Goal: Task Accomplishment & Management: Use online tool/utility

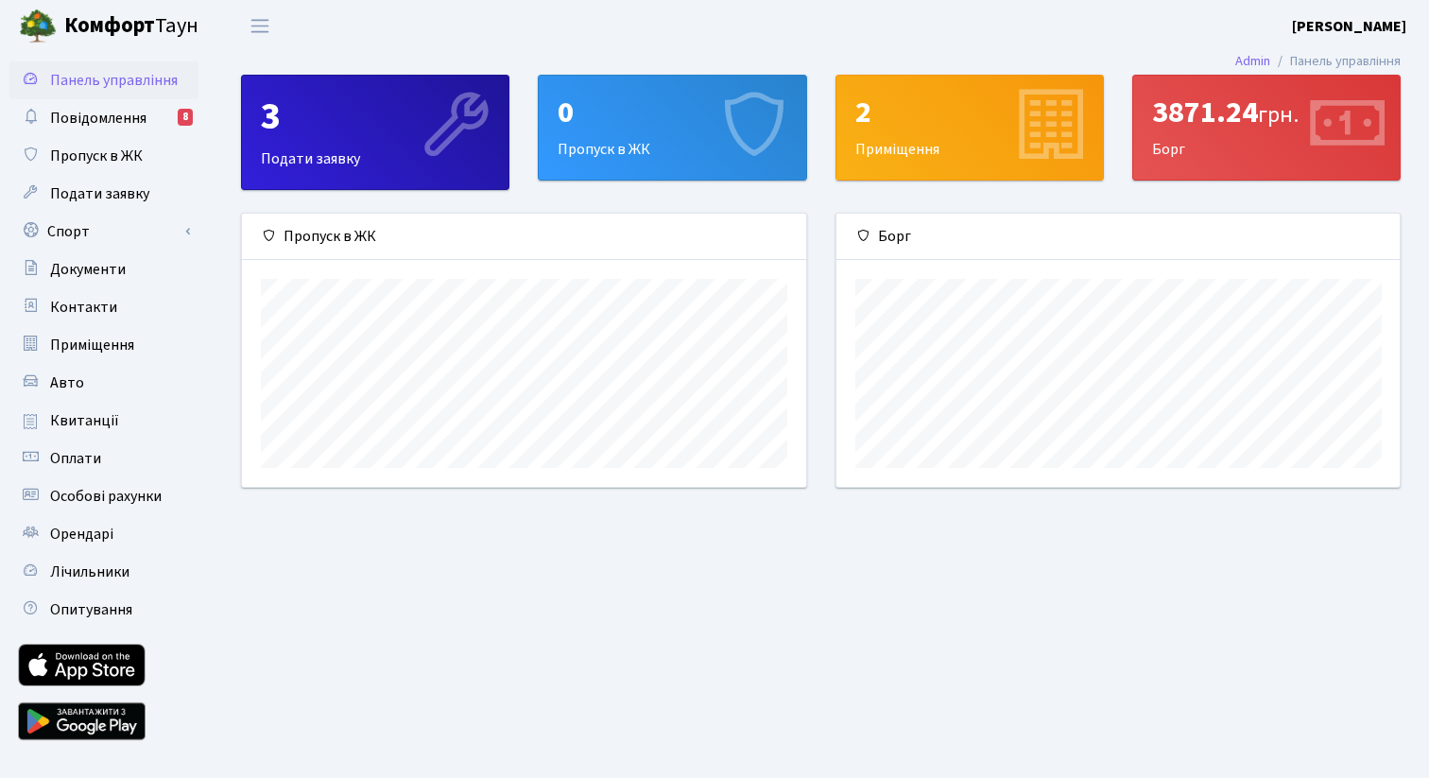
scroll to position [273, 563]
click at [133, 238] on link "Спорт" at bounding box center [103, 232] width 189 height 38
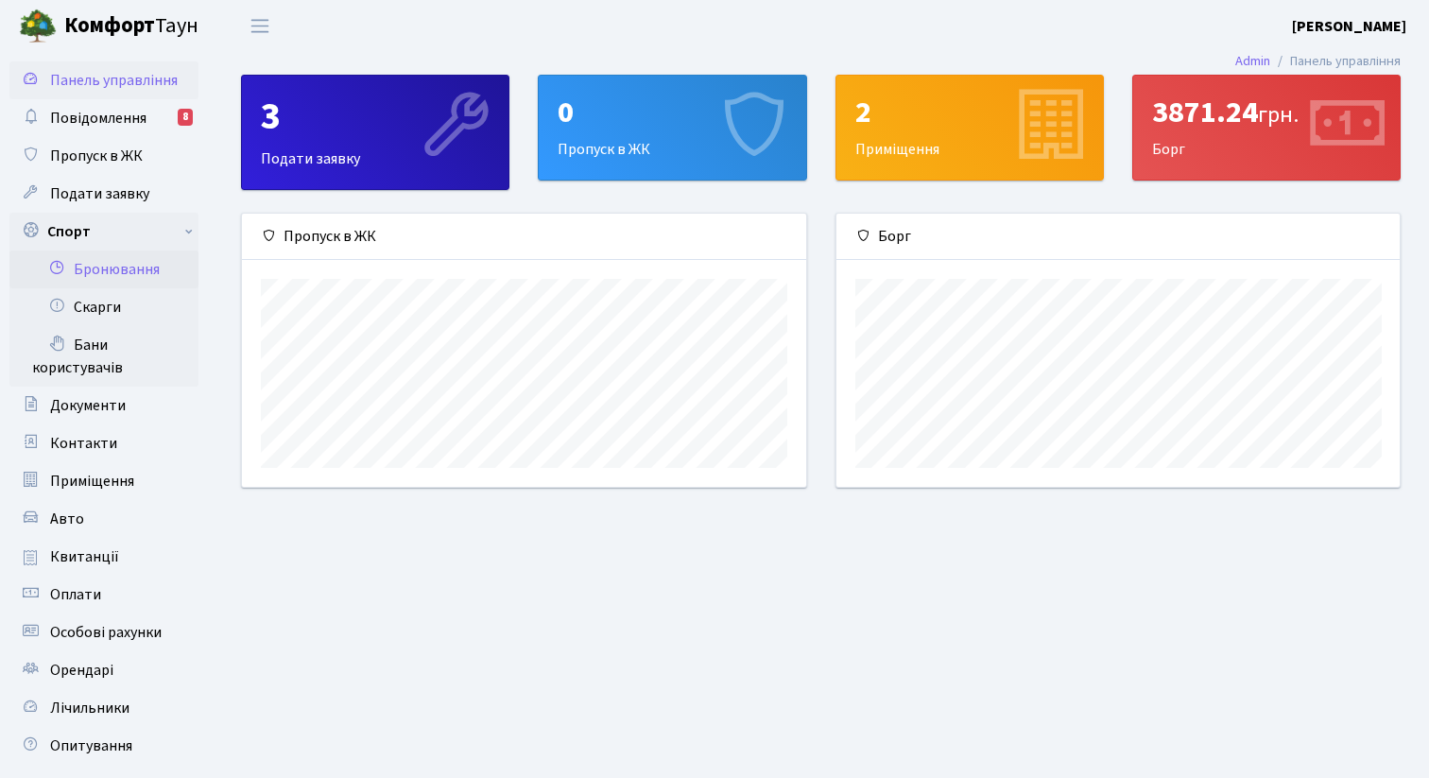
click at [139, 275] on link "Бронювання" at bounding box center [103, 269] width 189 height 38
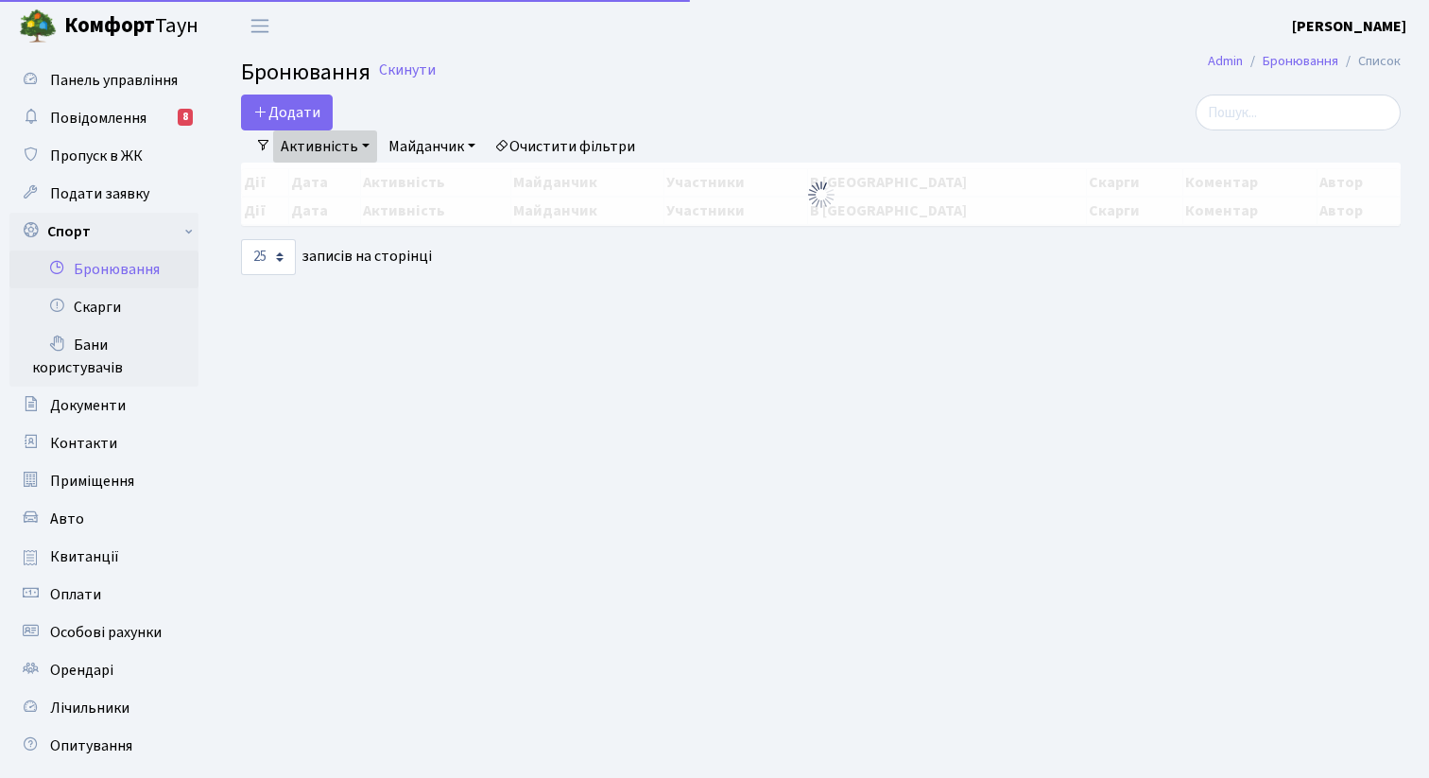
select select "25"
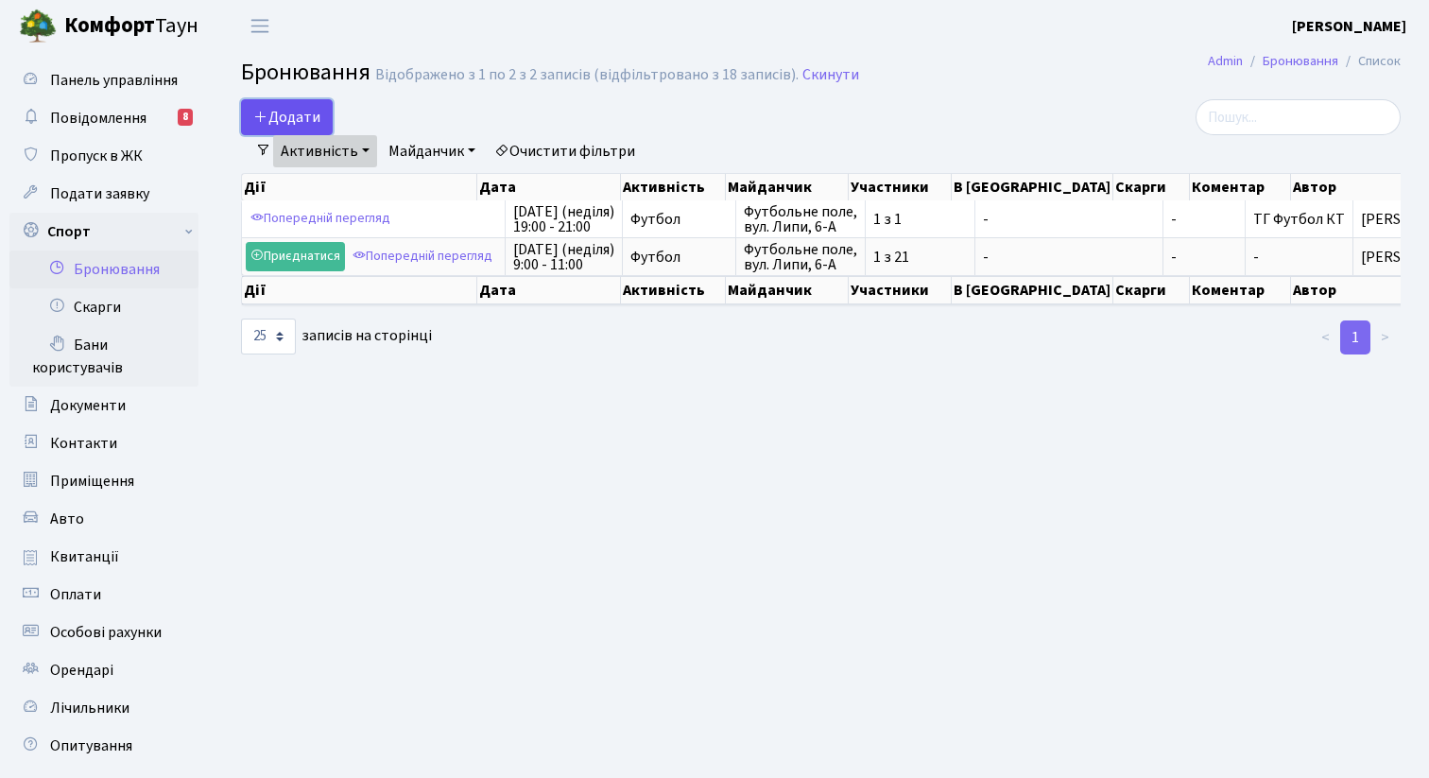
click at [305, 99] on button "Додати" at bounding box center [287, 117] width 92 height 36
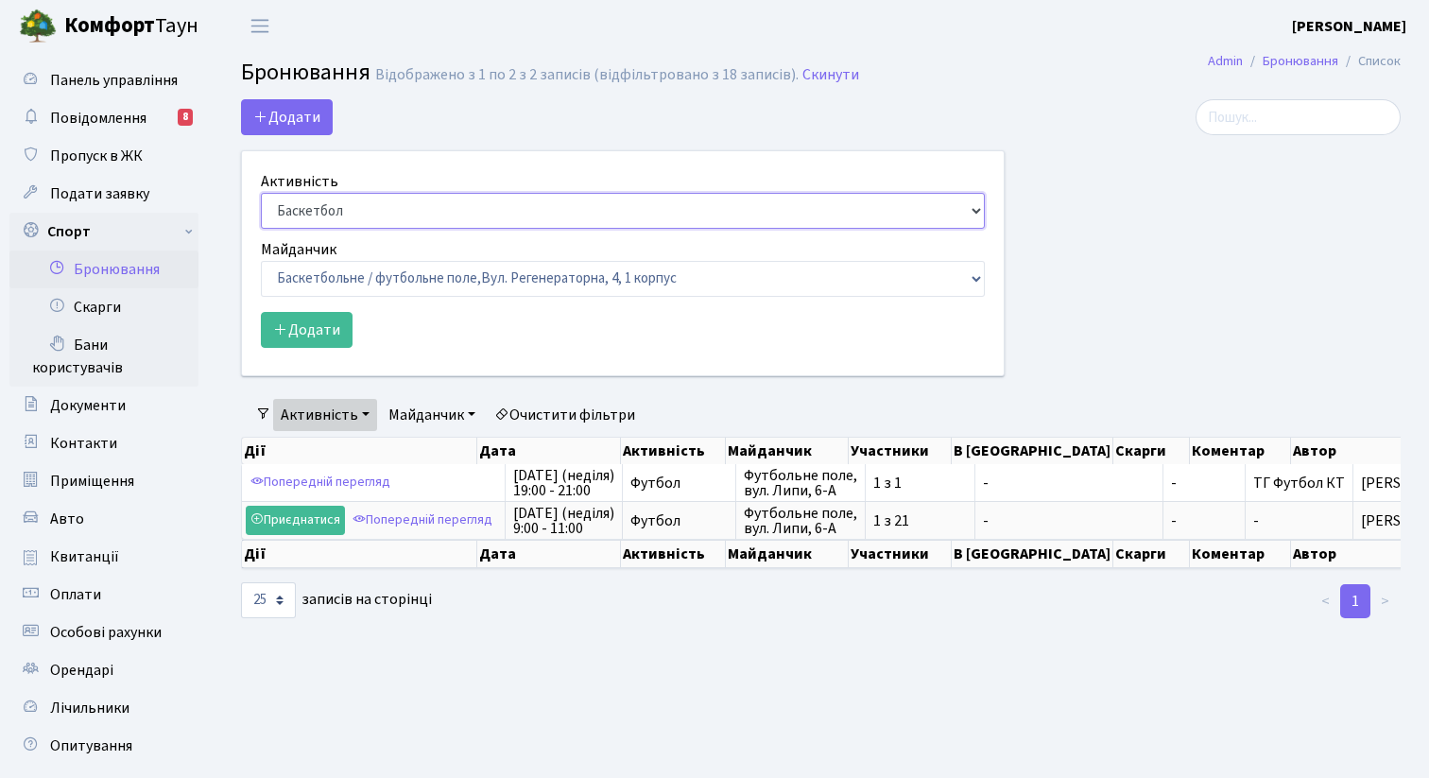
click at [390, 211] on select "Баскетбол Волейбол Йога Катання на роликах Настільний теніс [PERSON_NAME] Фітнес" at bounding box center [623, 211] width 724 height 36
select select "2"
click at [261, 193] on select "Баскетбол Волейбол Йога Катання на роликах Настільний теніс Теніс Футбол Фітнес" at bounding box center [623, 211] width 724 height 36
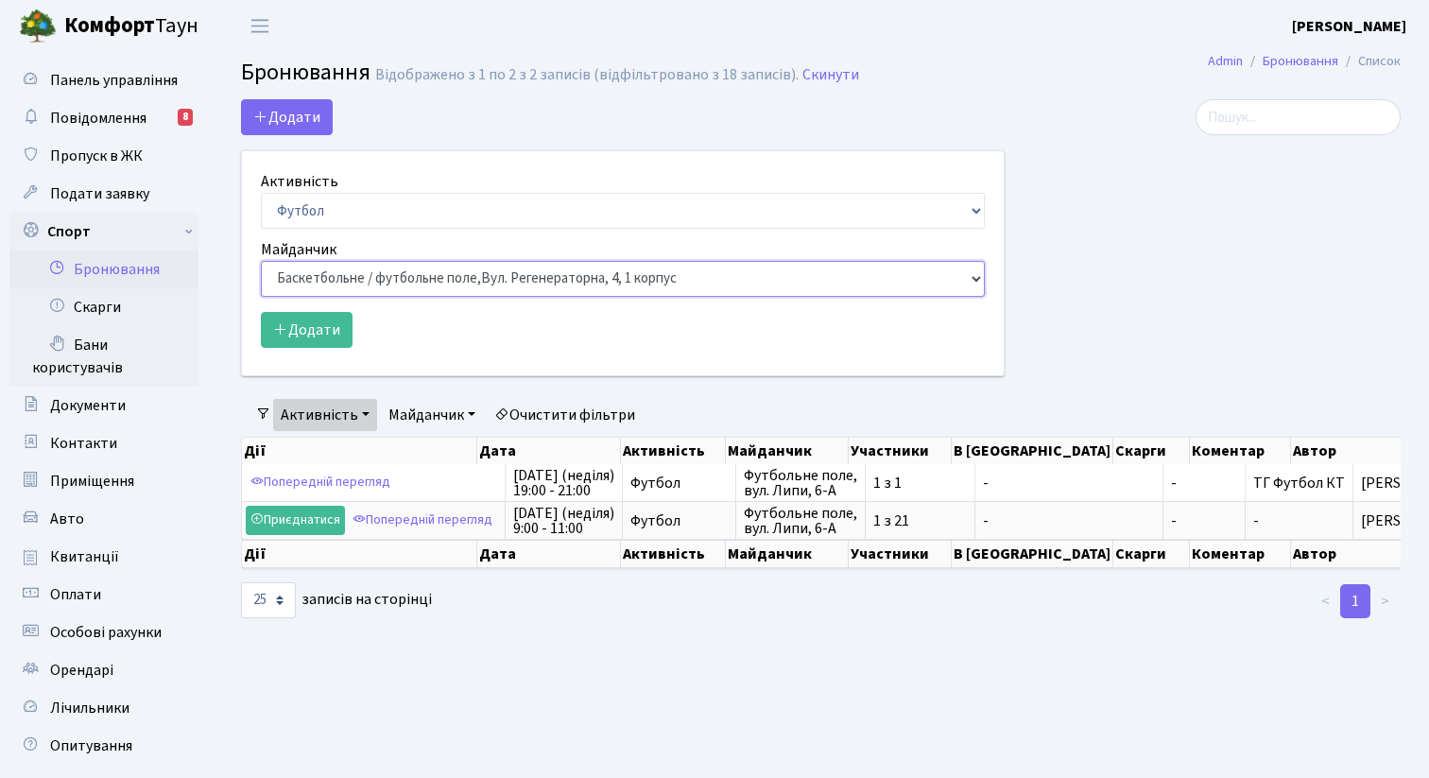
click at [377, 294] on select "Баскетбольне / футбольне поле, Вул. Регенераторна, 4, 1 корпус Баскетбольне пол…" at bounding box center [623, 279] width 724 height 36
select select "10"
click at [261, 261] on select "Баскетбольне / футбольне поле, Вул. Регенераторна, 4, 1 корпус Баскетбольне пол…" at bounding box center [623, 279] width 724 height 36
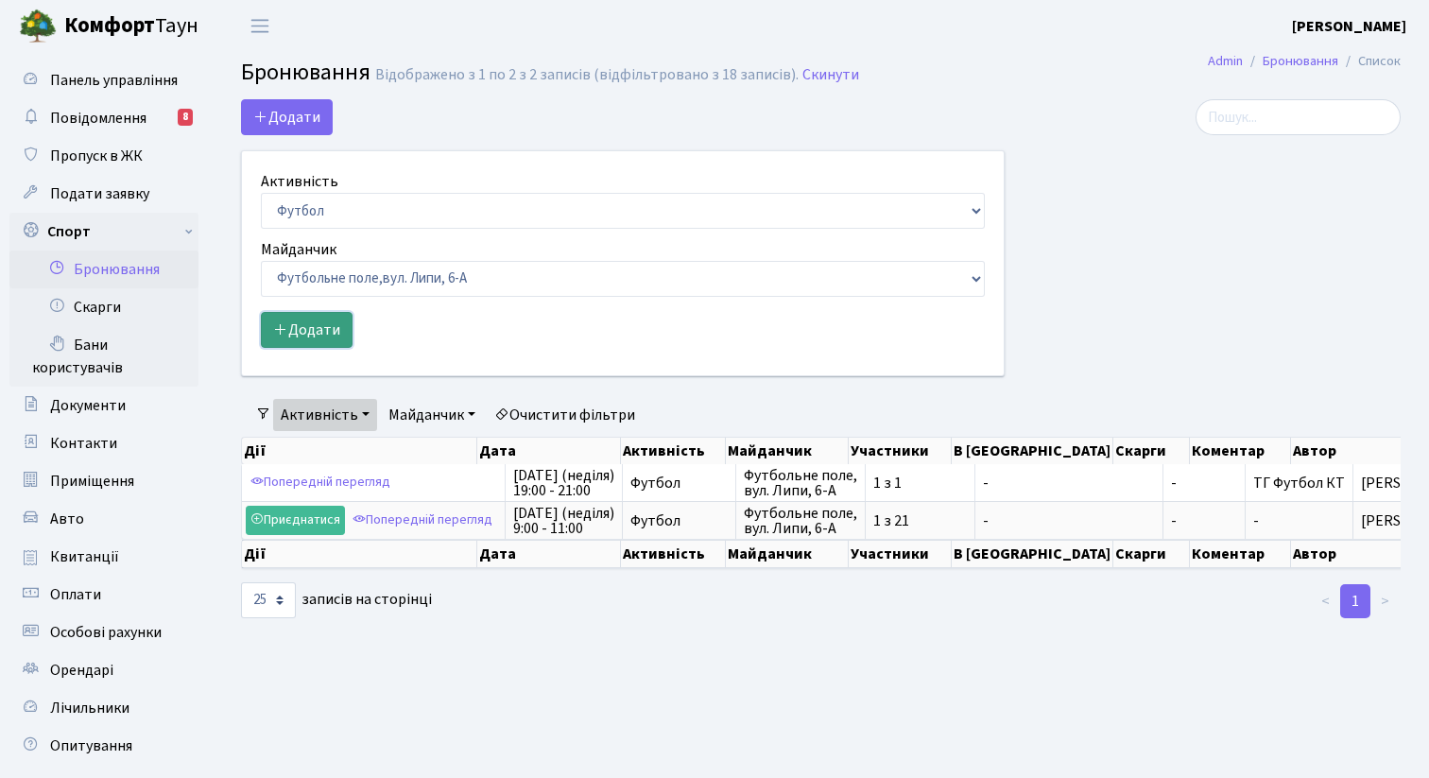
click at [336, 329] on button "Додати" at bounding box center [307, 330] width 92 height 36
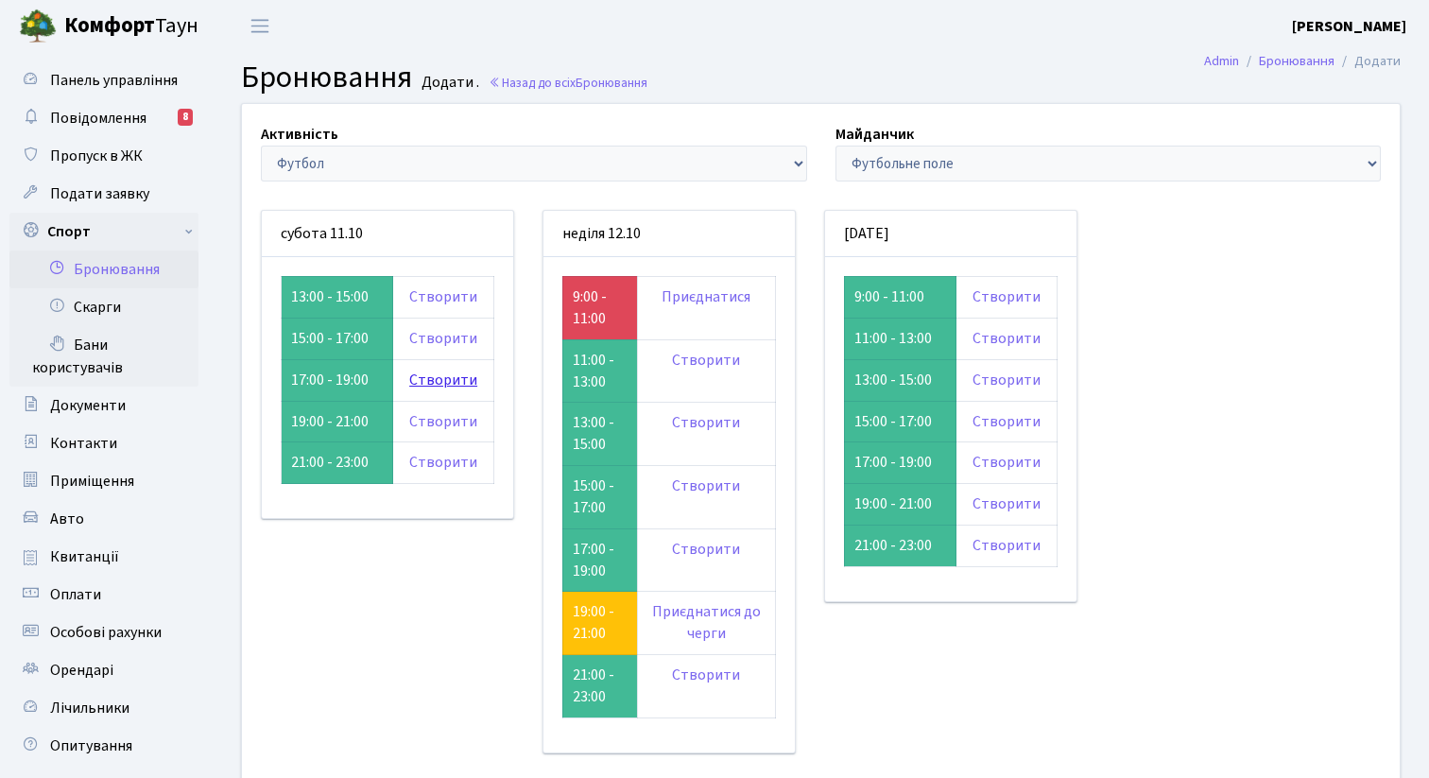
click at [446, 377] on link "Створити" at bounding box center [443, 379] width 68 height 21
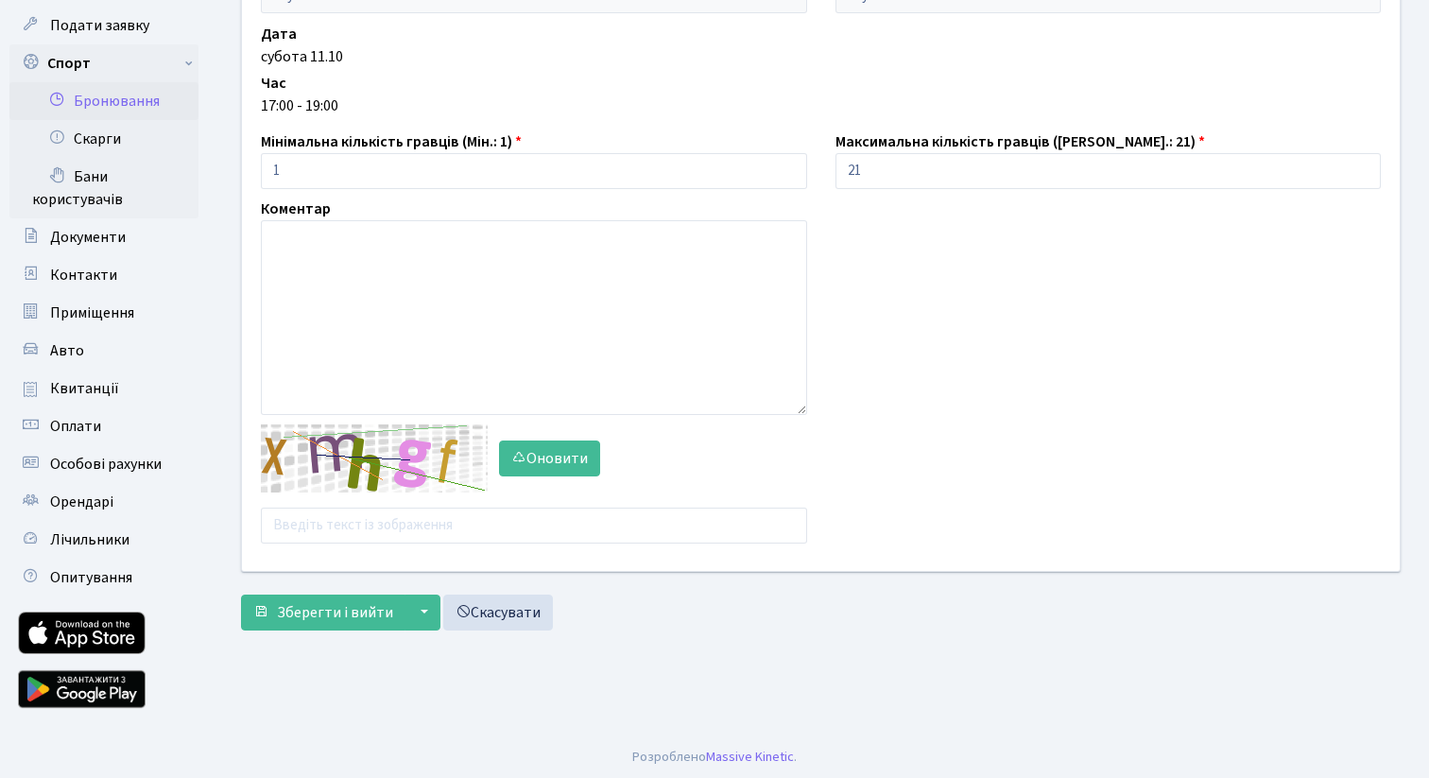
scroll to position [171, 0]
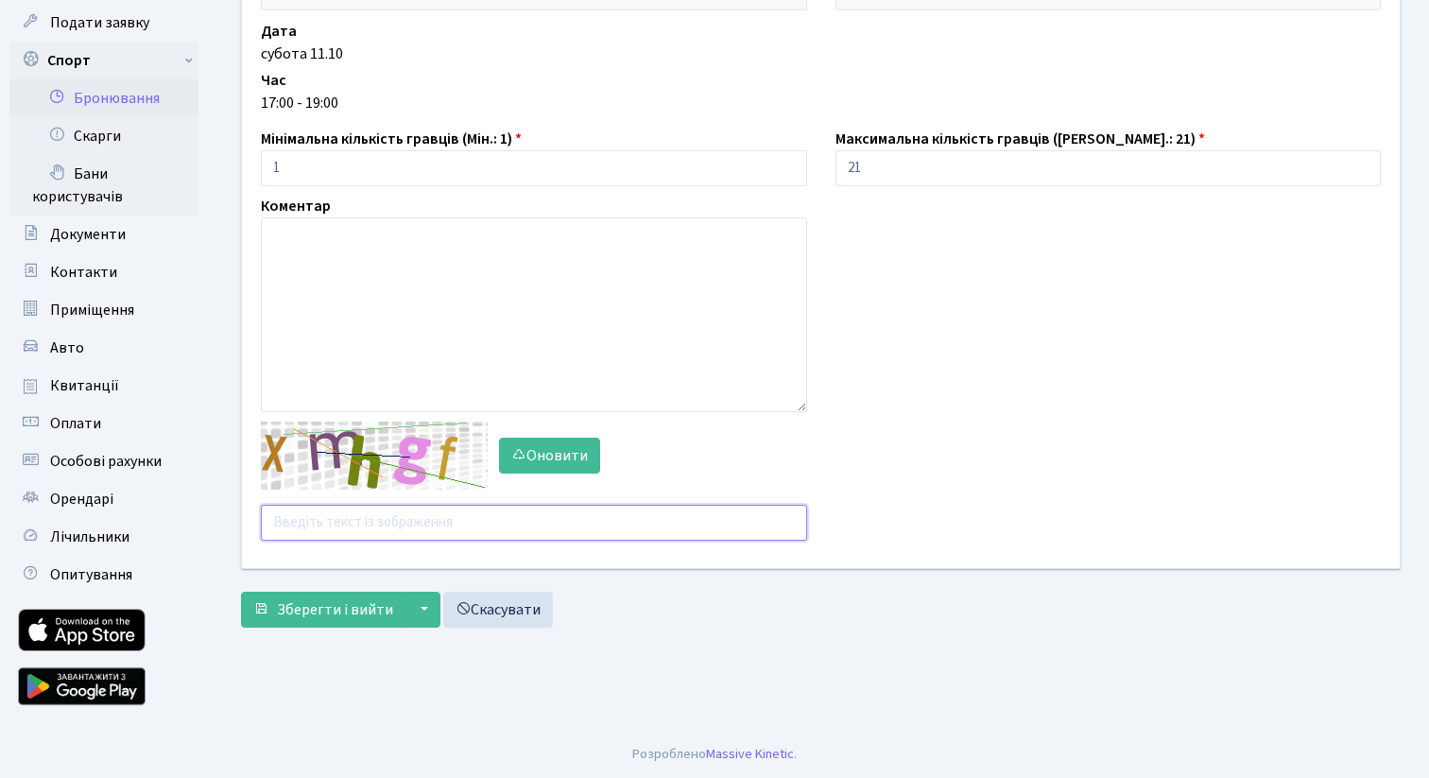
click at [382, 525] on input "text" at bounding box center [534, 523] width 546 height 36
type input "xdzbq"
click at [372, 621] on button "Зберегти і вийти" at bounding box center [323, 609] width 164 height 36
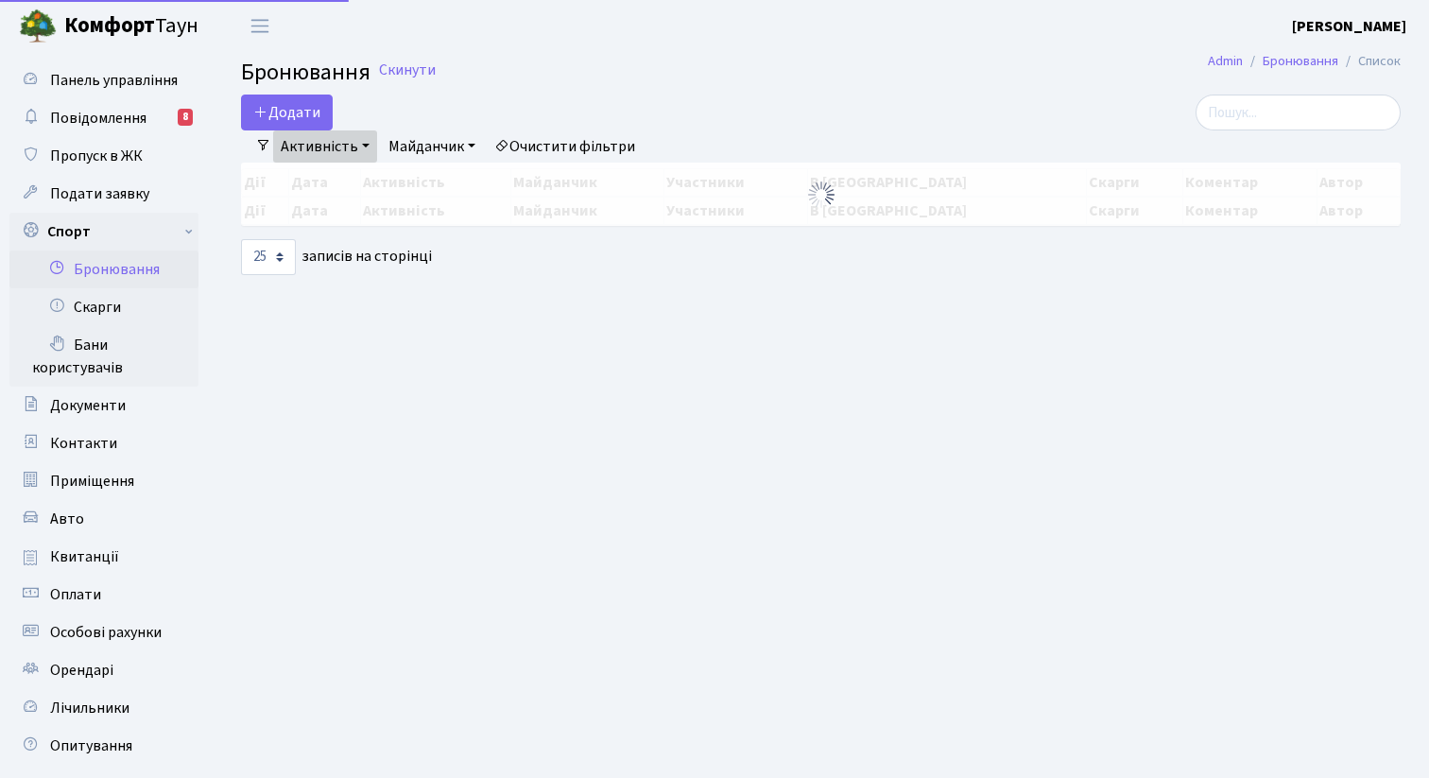
select select "25"
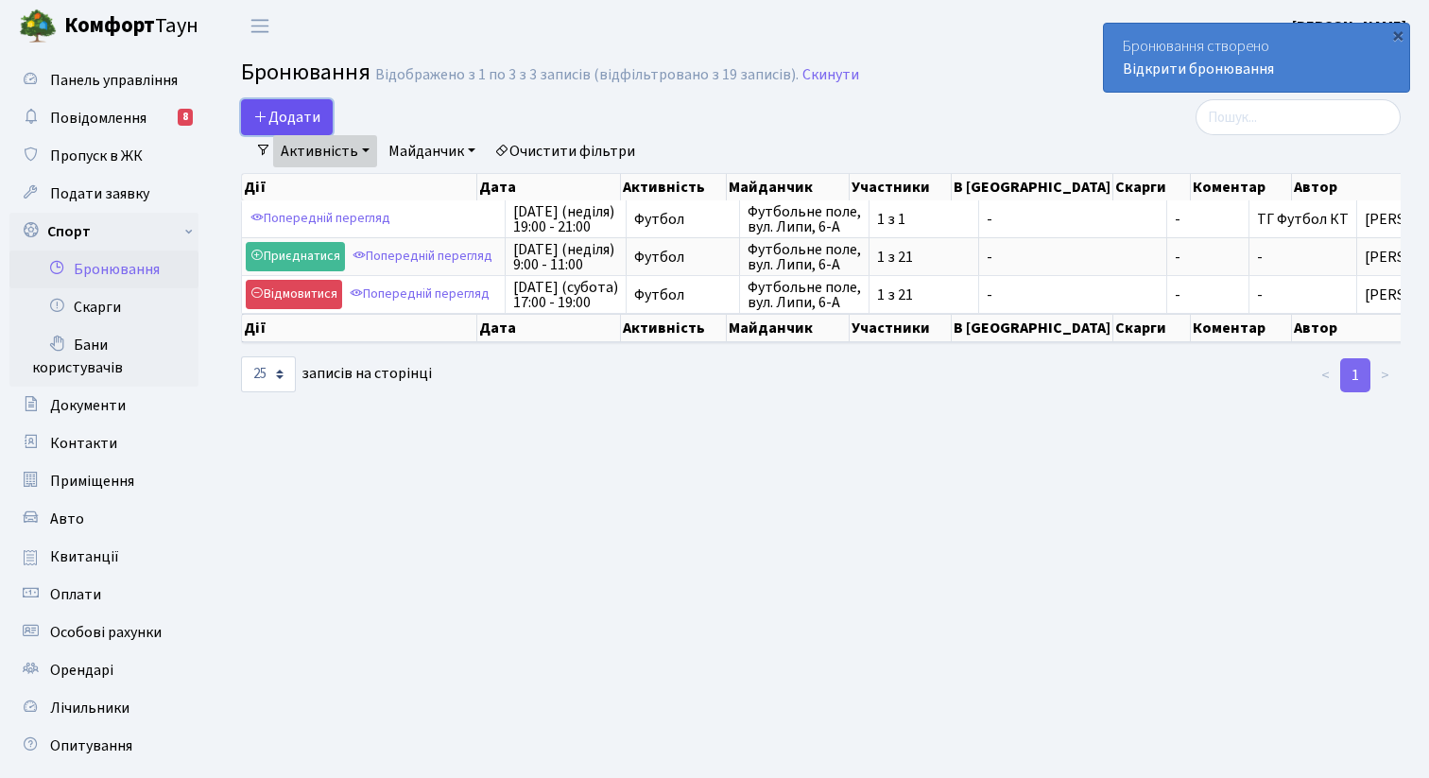
click at [291, 117] on button "Додати" at bounding box center [287, 117] width 92 height 36
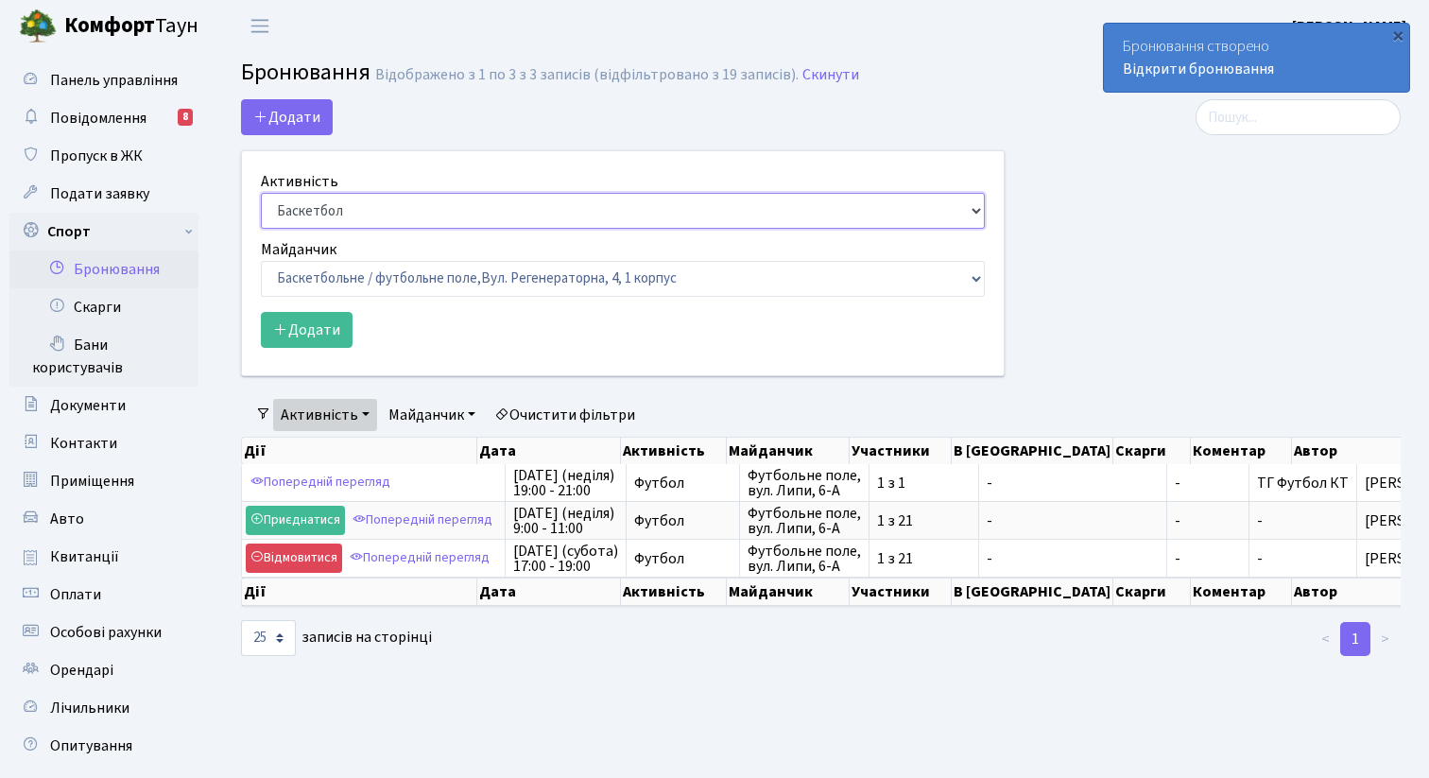
click at [356, 214] on select "Баскетбол Волейбол Йога Катання на роликах Настільний теніс Теніс Футбол Фітнес" at bounding box center [623, 211] width 724 height 36
select select "2"
click at [261, 193] on select "Баскетбол Волейбол Йога Катання на роликах Настільний теніс Теніс Футбол Фітнес" at bounding box center [623, 211] width 724 height 36
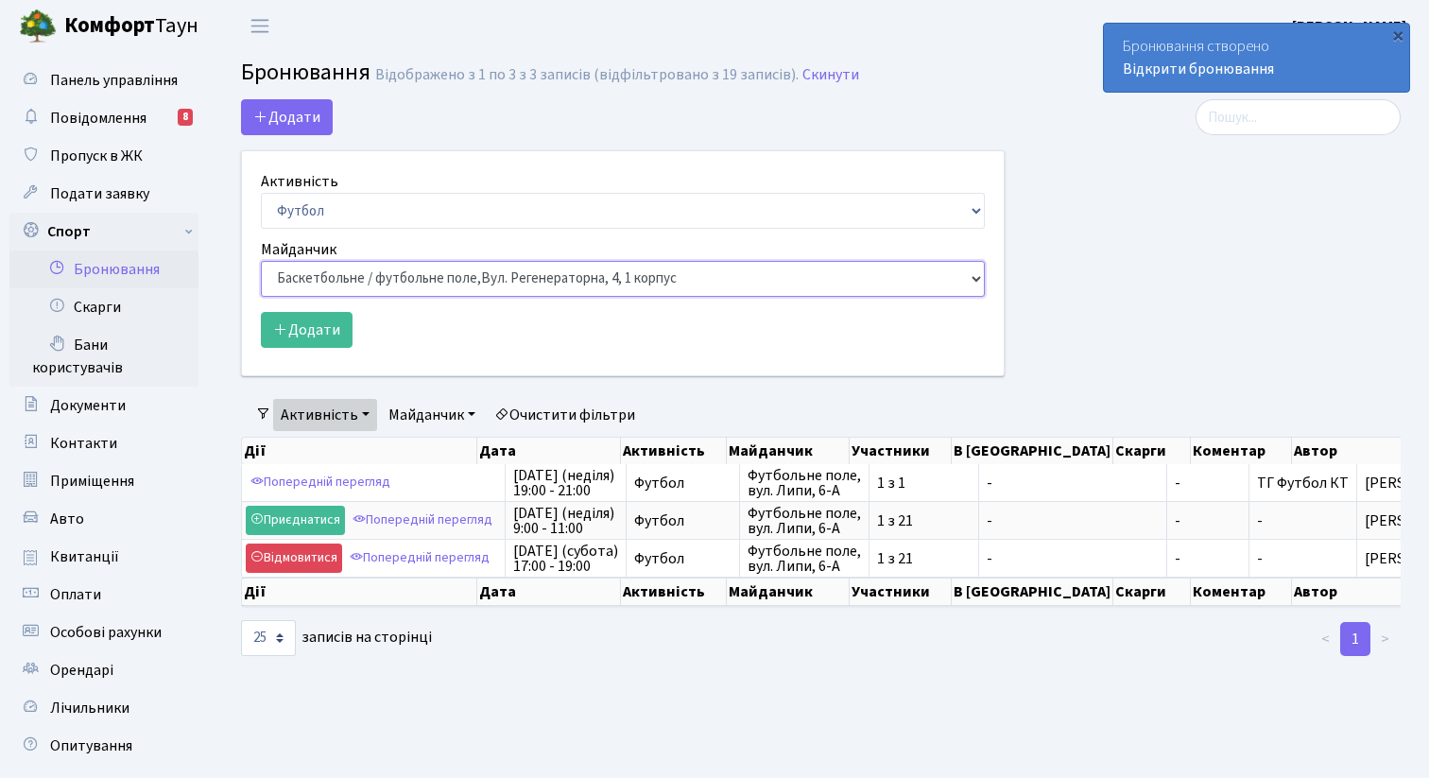
click at [368, 283] on select "Баскетбольне / футбольне поле, Вул. Регенераторна, 4, 1 корпус Баскетбольне пол…" at bounding box center [623, 279] width 724 height 36
select select "6"
click at [261, 261] on select "Баскетбольне / футбольне поле, Вул. Регенераторна, 4, 1 корпус Баскетбольне пол…" at bounding box center [623, 279] width 724 height 36
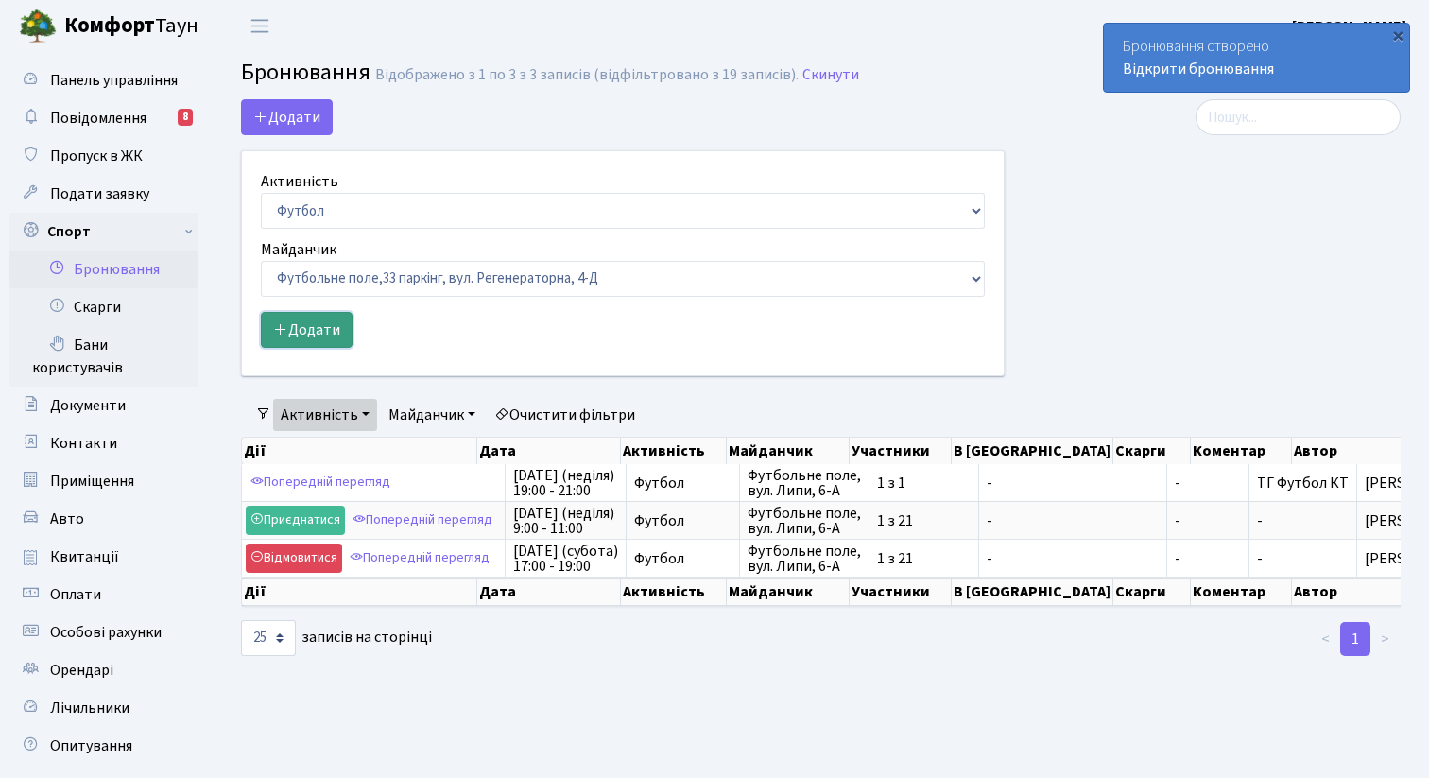
click at [340, 335] on button "Додати" at bounding box center [307, 330] width 92 height 36
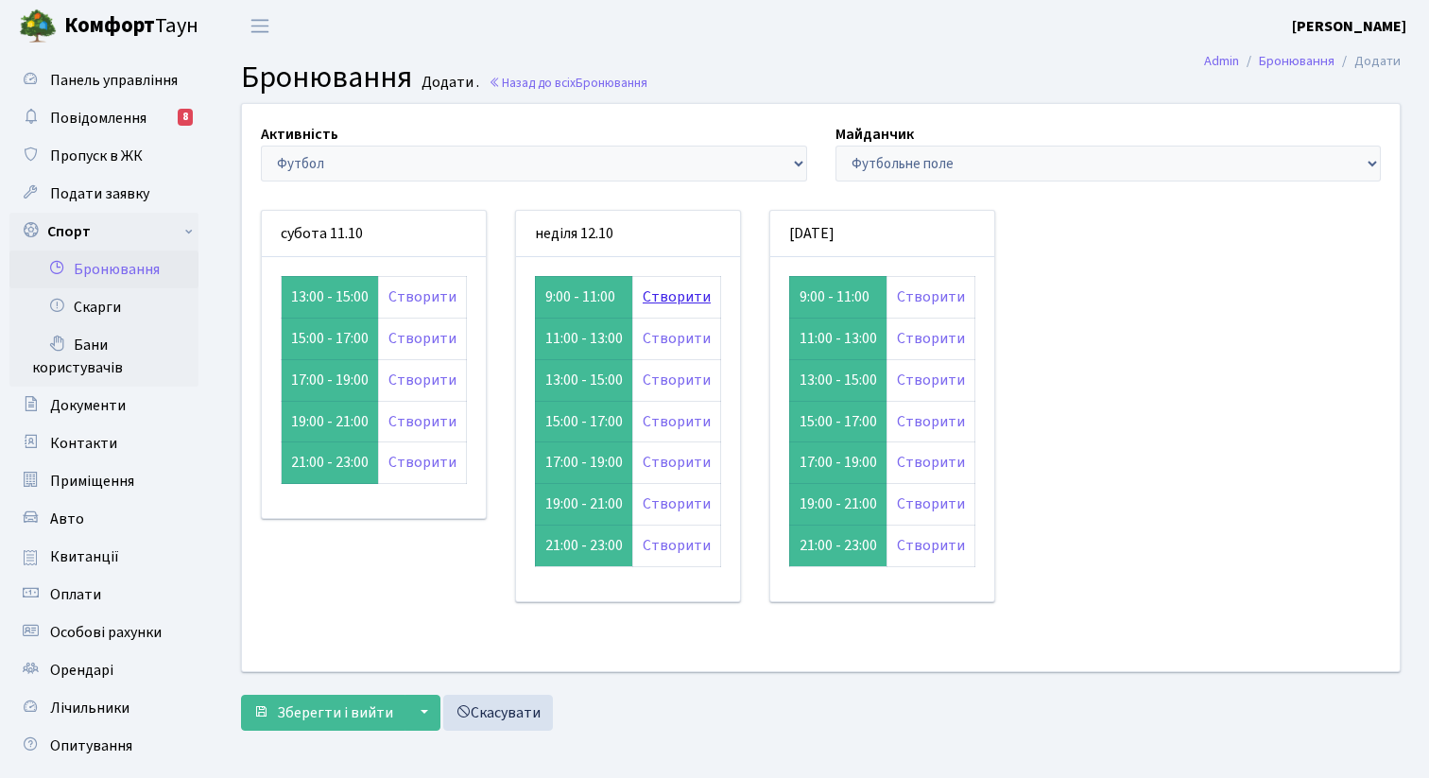
click at [667, 294] on link "Створити" at bounding box center [676, 296] width 68 height 21
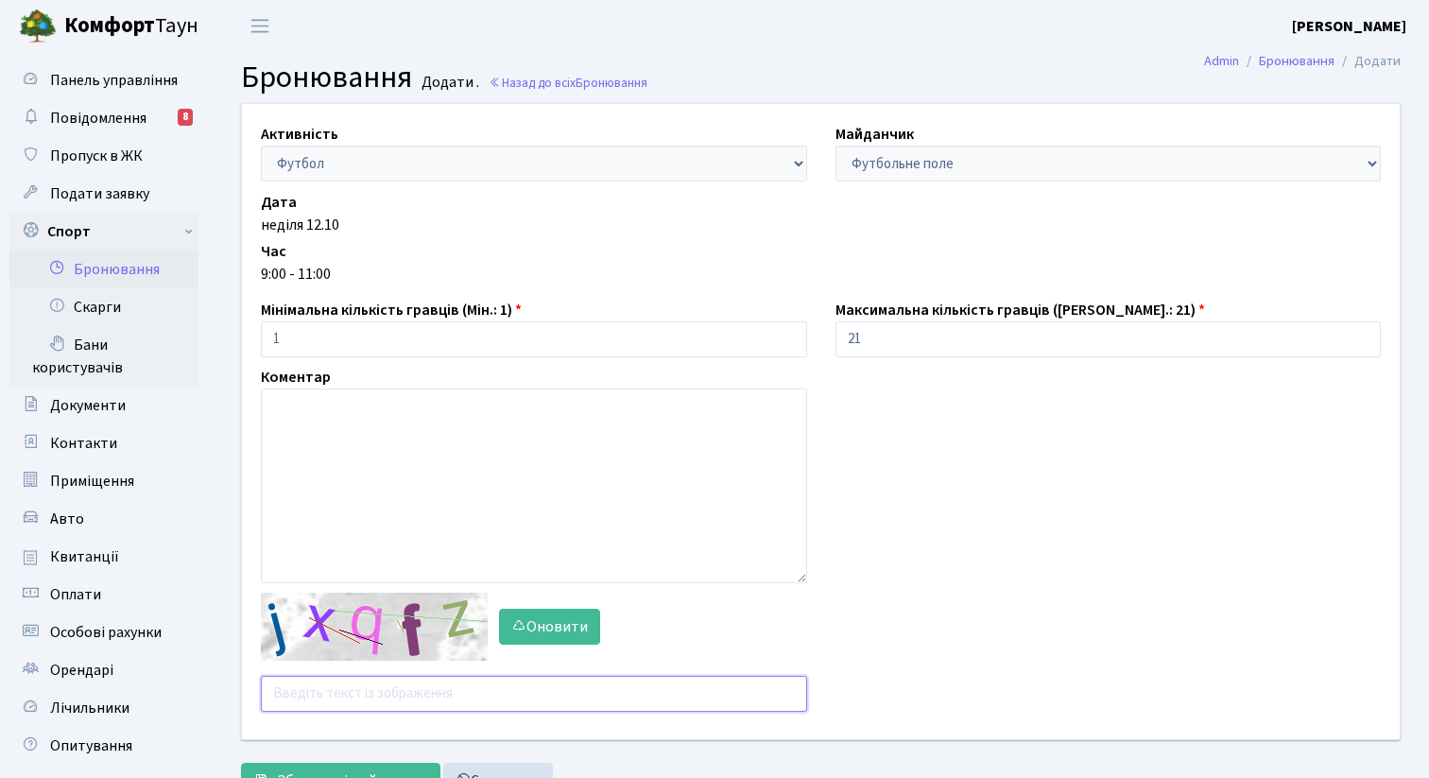
click at [366, 680] on input "text" at bounding box center [534, 694] width 546 height 36
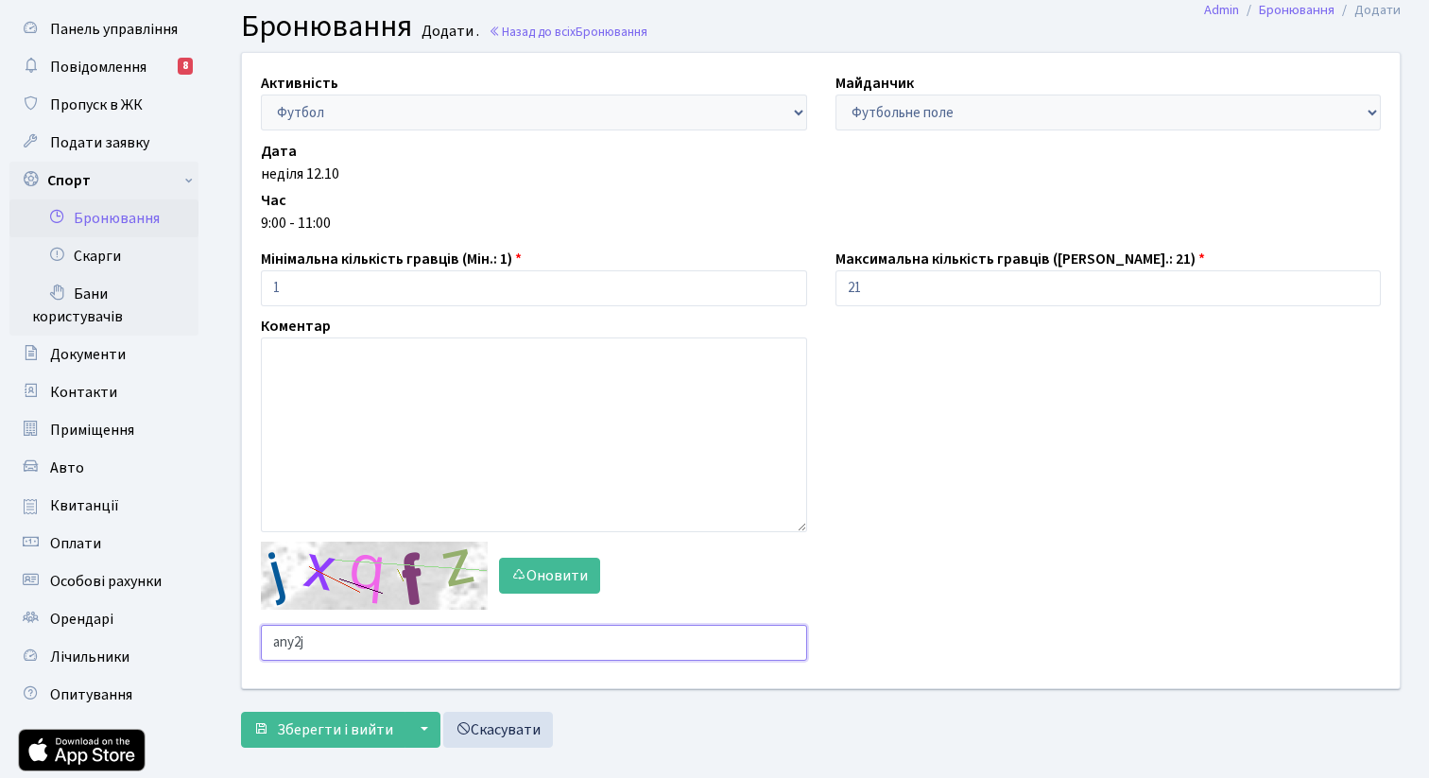
scroll to position [56, 0]
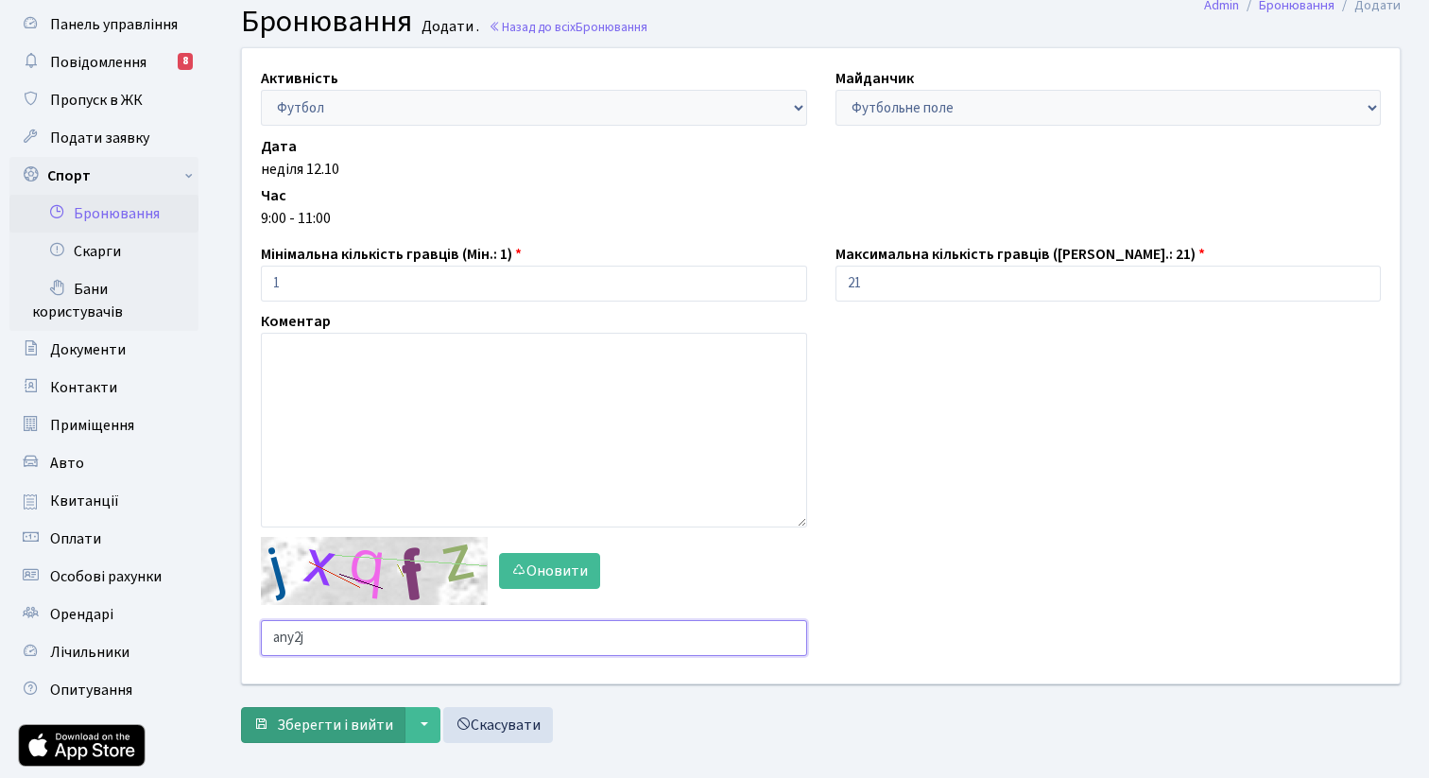
type input "any2j"
click at [368, 732] on span "Зберегти і вийти" at bounding box center [335, 724] width 116 height 21
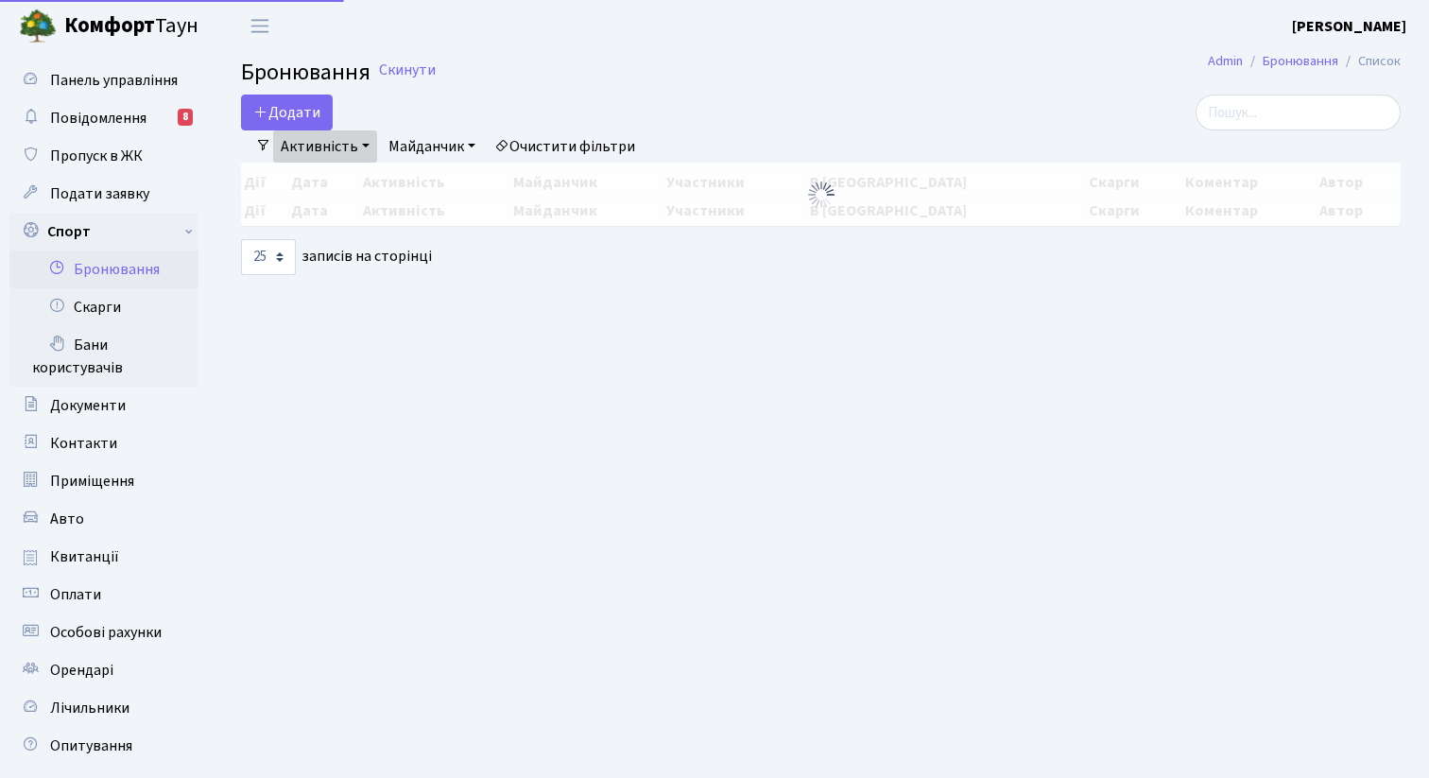
select select "25"
